Goal: Transaction & Acquisition: Purchase product/service

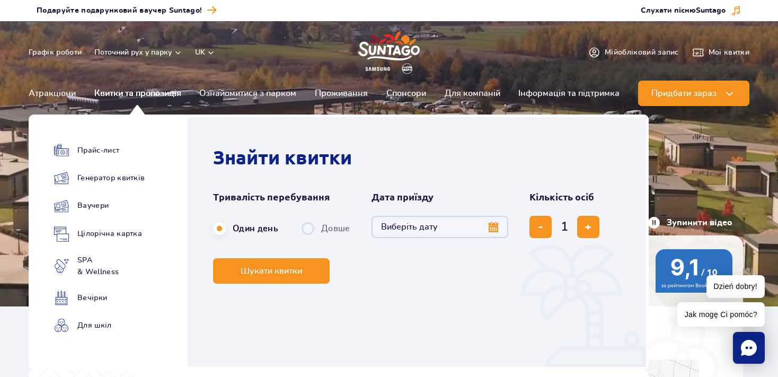
click at [140, 93] on link "Квитки та пропозиція" at bounding box center [137, 93] width 87 height 25
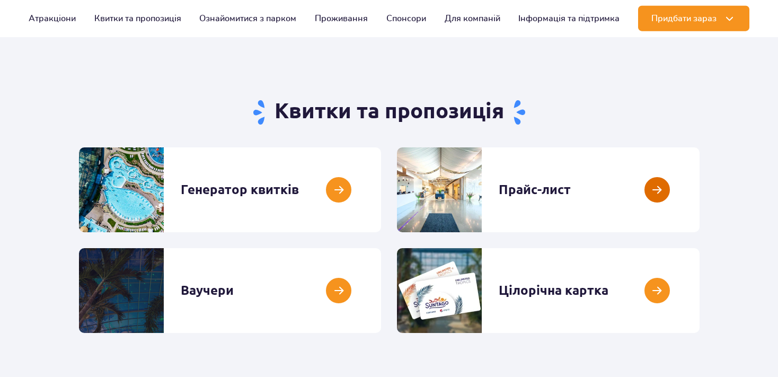
scroll to position [112, 0]
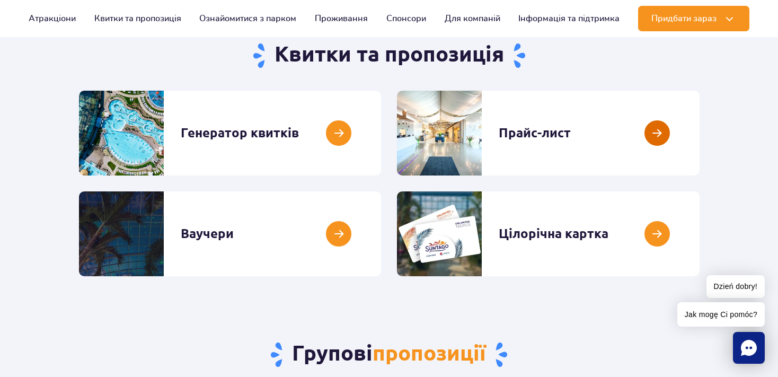
click at [700, 129] on link at bounding box center [700, 133] width 0 height 85
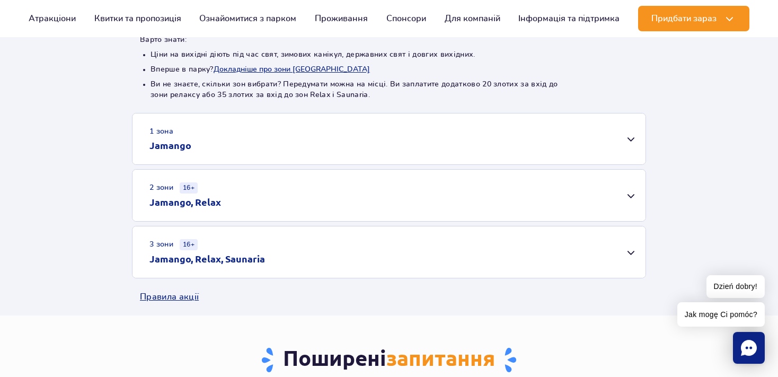
scroll to position [280, 0]
click at [629, 139] on div "1 зона Jamango" at bounding box center [388, 139] width 513 height 51
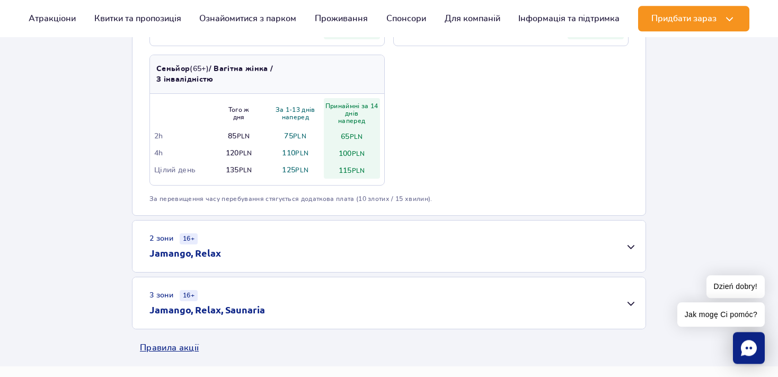
scroll to position [671, 0]
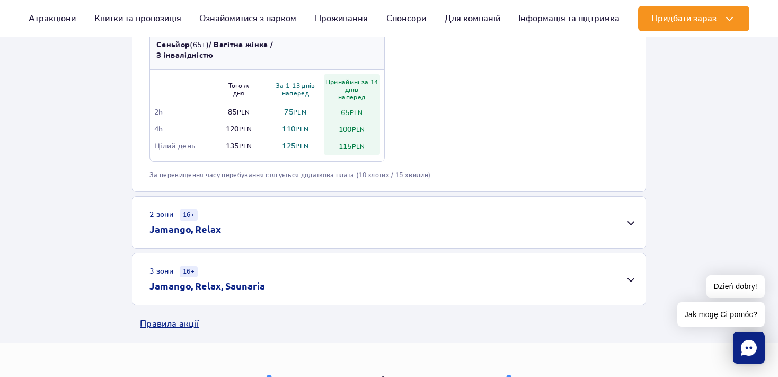
click at [239, 228] on div "2 зони 16+ Jamango, Relax" at bounding box center [388, 222] width 513 height 51
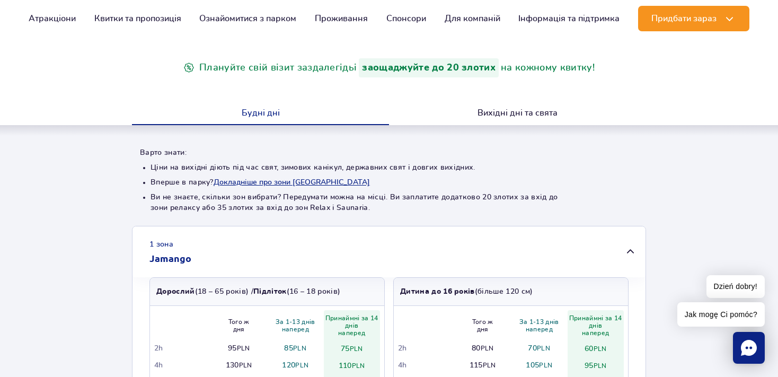
scroll to position [0, 0]
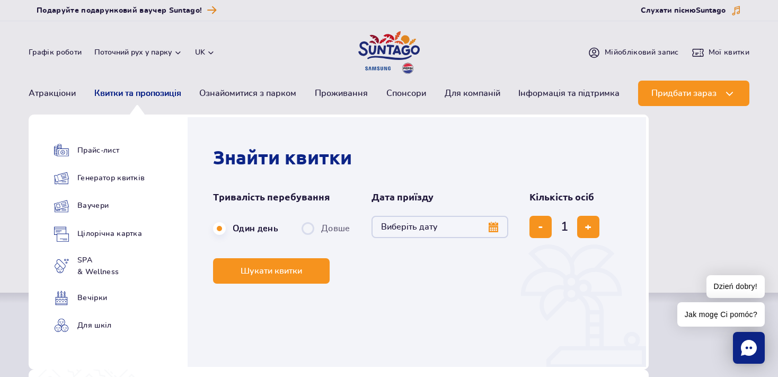
click at [149, 94] on link "Квитки та пропозиція" at bounding box center [137, 93] width 87 height 25
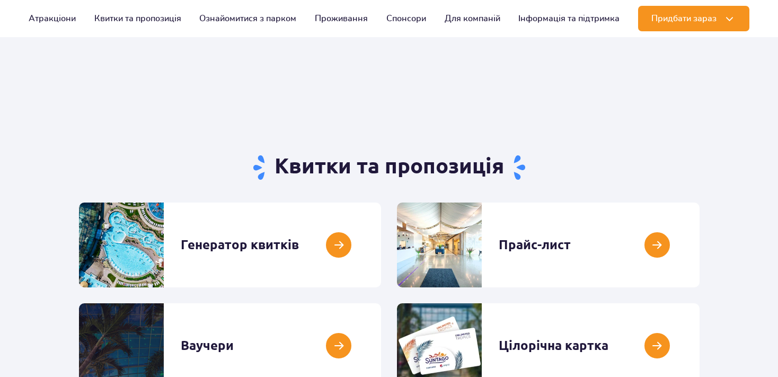
scroll to position [112, 0]
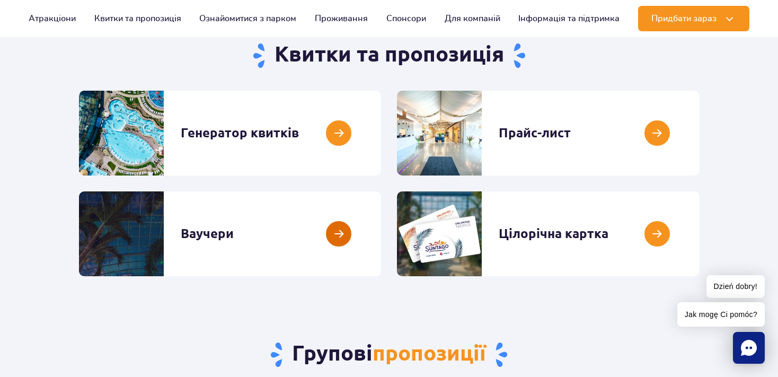
click at [381, 233] on link at bounding box center [381, 233] width 0 height 85
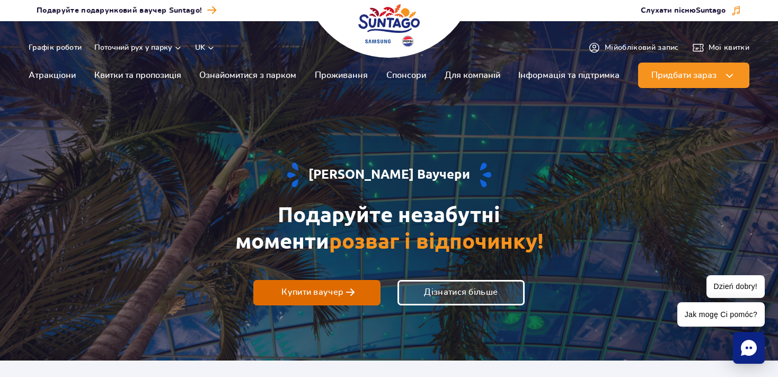
click at [321, 296] on span "Купити ваучер" at bounding box center [312, 292] width 62 height 10
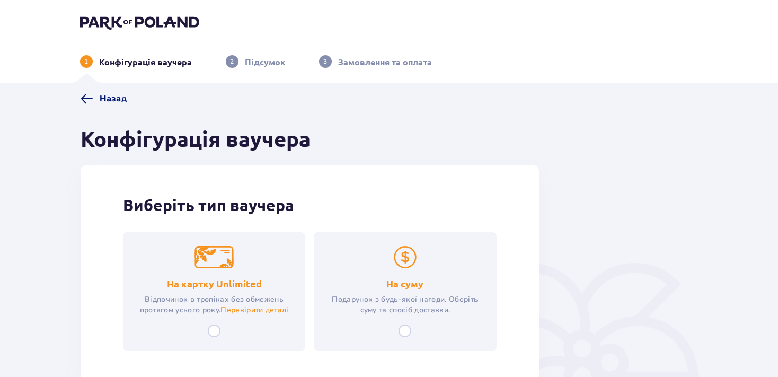
click at [103, 96] on span "Назад" at bounding box center [113, 99] width 27 height 12
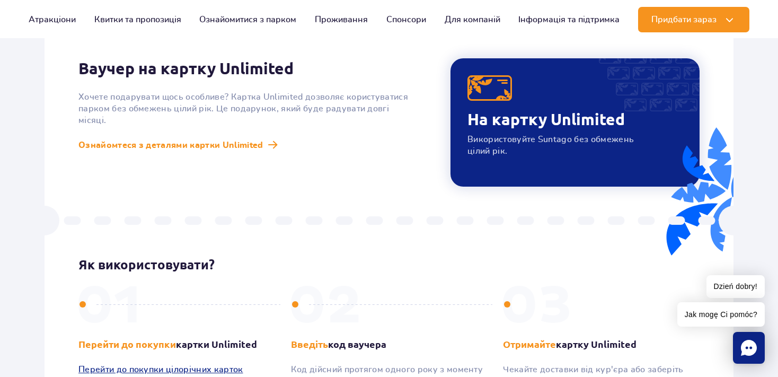
scroll to position [936, 0]
